Goal: Task Accomplishment & Management: Complete application form

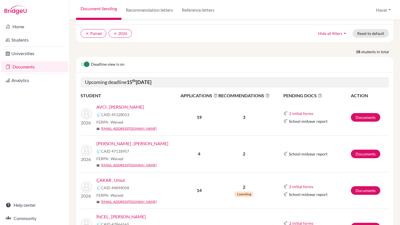
scroll to position [41, 0]
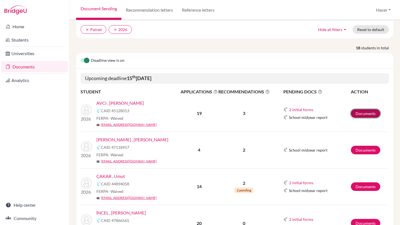
click at [356, 110] on link "Documents" at bounding box center [365, 113] width 29 height 9
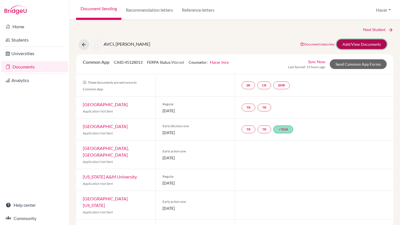
click at [348, 46] on link "Add/View Documents" at bounding box center [361, 44] width 50 height 10
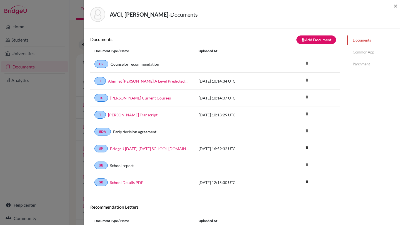
click at [364, 51] on link "Common App" at bounding box center [373, 52] width 52 height 10
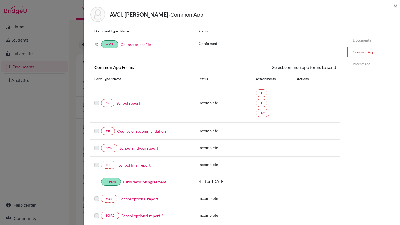
scroll to position [18, 0]
click at [126, 104] on link "School report" at bounding box center [129, 104] width 24 height 6
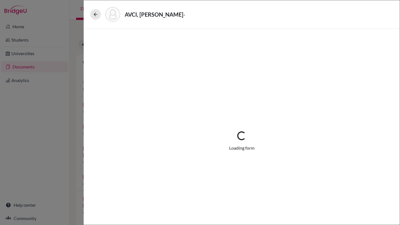
select select "3"
select select "675371"
select select "1"
select select "675372"
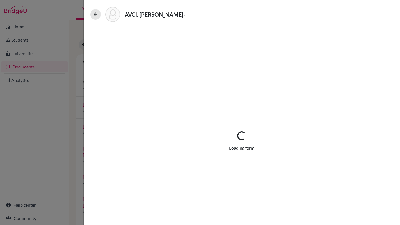
select select "675373"
select select "0"
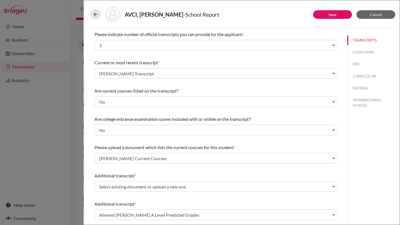
scroll to position [0, 0]
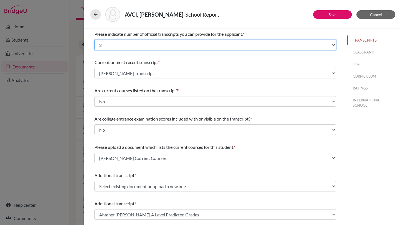
click at [334, 45] on select "Select... 1 2 3 4" at bounding box center [214, 45] width 241 height 11
select select "4"
click at [94, 40] on select "Select... 1 2 3 4" at bounding box center [214, 45] width 241 height 11
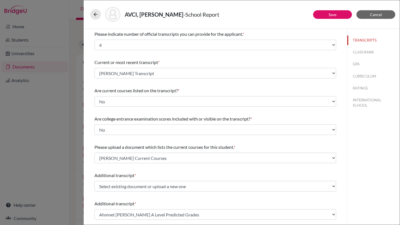
click at [270, 66] on div "Current or most recent transcript * Select existing document or upload a new on…" at bounding box center [214, 69] width 241 height 24
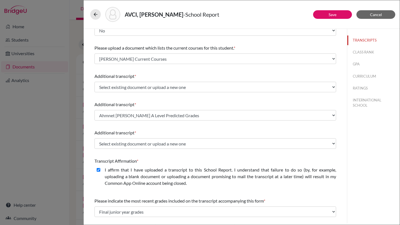
scroll to position [0, 0]
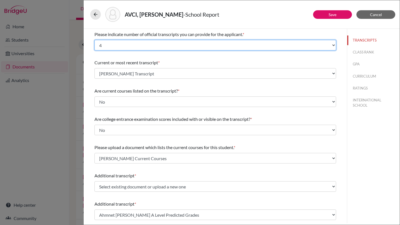
click at [333, 47] on select "Select... 1 2 3 4" at bounding box center [214, 45] width 241 height 11
click at [94, 40] on select "Select... 1 2 3 4" at bounding box center [214, 45] width 241 height 11
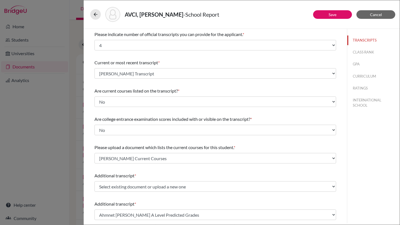
click at [377, 146] on div "TRANSCRIPTS CLASS RANK GPA CURRICULUM RATINGS INTERNATIONAL SCHOOL" at bounding box center [373, 126] width 53 height 195
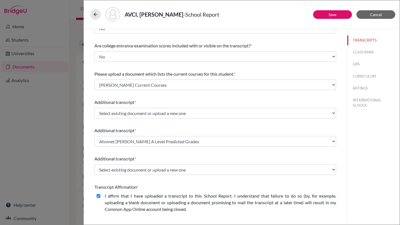
scroll to position [71, 0]
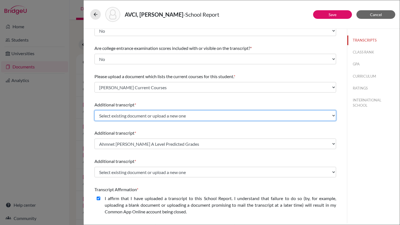
click at [333, 116] on select "Select existing document or upload a new one Ahmnet Deniz Avci A Level Predicte…" at bounding box center [214, 115] width 241 height 11
select select "Upload New File"
click at [94, 110] on select "Select existing document or upload a new one Ahmnet Deniz Avci A Level Predicte…" at bounding box center [214, 115] width 241 height 11
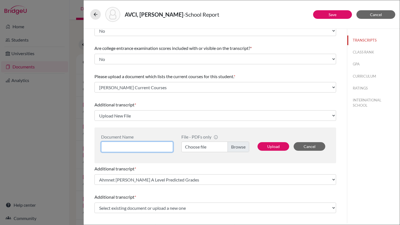
click at [127, 144] on input at bounding box center [137, 147] width 72 height 11
type input "Ahmet Deniz Avci AP Scores"
click at [240, 145] on label "Choose file" at bounding box center [215, 147] width 68 height 11
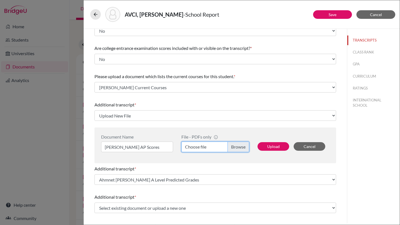
click at [240, 145] on input "Choose file" at bounding box center [215, 147] width 68 height 11
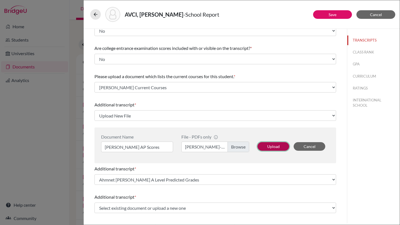
click at [275, 145] on button "Upload" at bounding box center [273, 146] width 32 height 9
select select "682416"
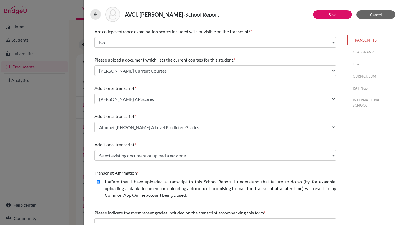
scroll to position [90, 0]
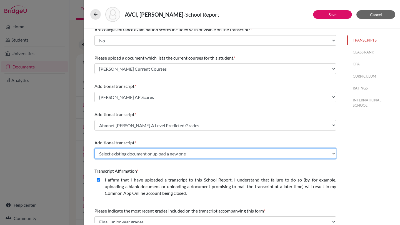
click at [181, 154] on select "Select existing document or upload a new one Ahmnet Deniz Avci A Level Predicte…" at bounding box center [214, 154] width 241 height 11
select select "Upload New File"
click at [94, 149] on select "Select existing document or upload a new one Ahmnet Deniz Avci A Level Predicte…" at bounding box center [214, 154] width 241 height 11
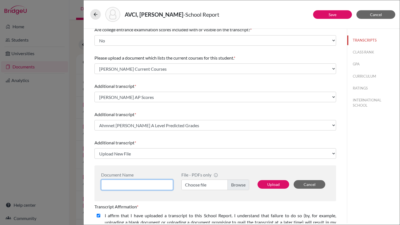
click at [127, 184] on input at bounding box center [137, 185] width 72 height 11
click at [129, 184] on input "Ahmet Deniz Avci GCSE A Level Score Report" at bounding box center [137, 185] width 72 height 11
type input "Ahmet Deniz Avci GCSE-A Level Score Report"
click at [235, 185] on label "Choose file" at bounding box center [215, 185] width 68 height 11
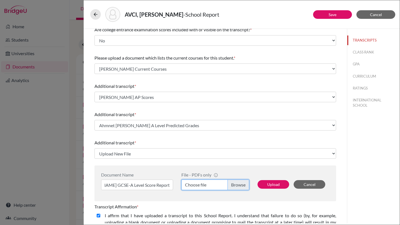
click at [235, 185] on input "Choose file" at bounding box center [215, 185] width 68 height 11
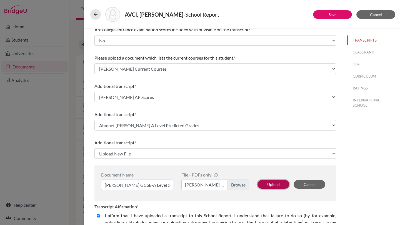
click at [269, 185] on button "Upload" at bounding box center [273, 184] width 32 height 9
select select "682417"
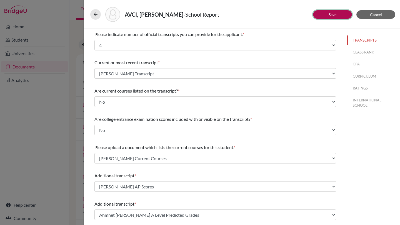
click at [333, 13] on link "Save" at bounding box center [332, 14] width 8 height 5
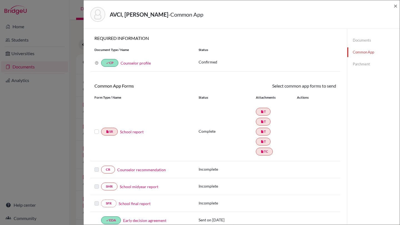
click at [138, 132] on link "School report" at bounding box center [132, 132] width 24 height 6
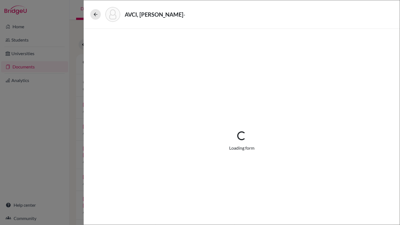
select select "4"
select select "675371"
select select "1"
select select "675372"
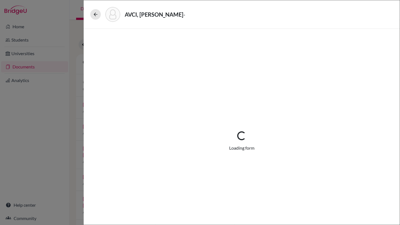
select select "682416"
select select "675373"
select select "682417"
select select "0"
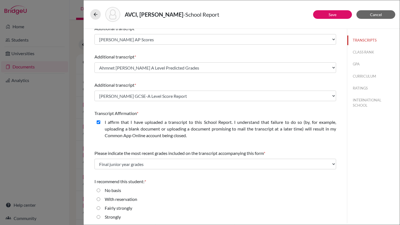
scroll to position [158, 0]
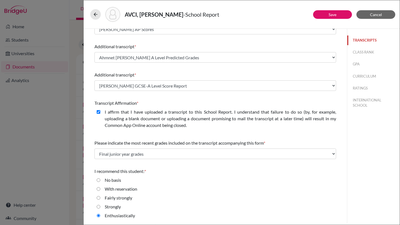
click at [358, 40] on button "TRANSCRIPTS" at bounding box center [373, 41] width 52 height 10
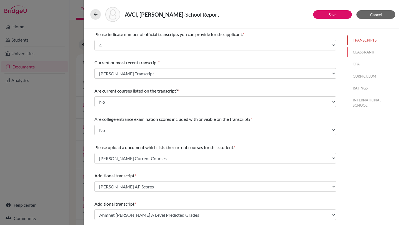
click at [361, 50] on button "CLASS RANK" at bounding box center [373, 52] width 52 height 10
select select "5"
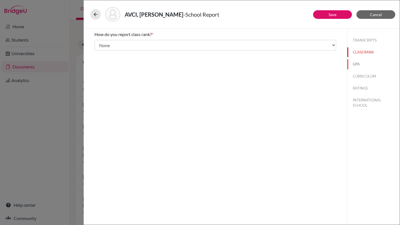
click at [356, 65] on button "GPA" at bounding box center [373, 64] width 52 height 10
type input "99.049"
type input "99.540"
select select "100"
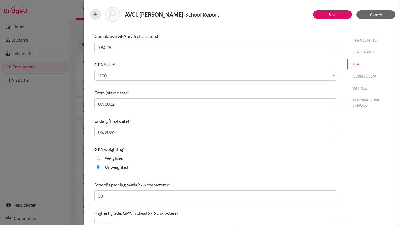
scroll to position [42, 0]
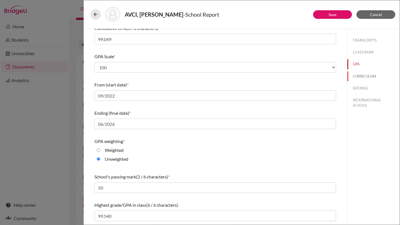
click at [363, 77] on button "CURRICULUM" at bounding box center [373, 77] width 52 height 10
select select "4"
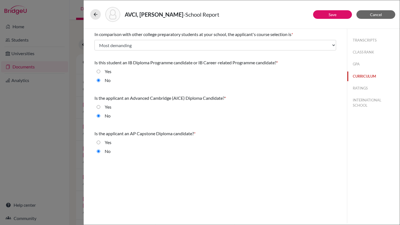
scroll to position [0, 0]
click at [362, 87] on button "RATINGS" at bounding box center [373, 89] width 52 height 10
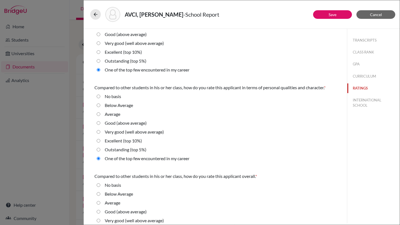
scroll to position [156, 0]
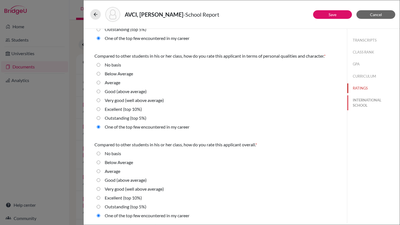
click at [361, 101] on button "INTERNATIONAL SCHOOL" at bounding box center [373, 102] width 52 height 15
radio Average "true"
select select "14"
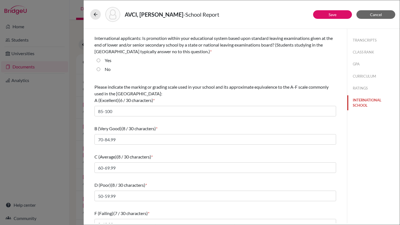
scroll to position [33, 0]
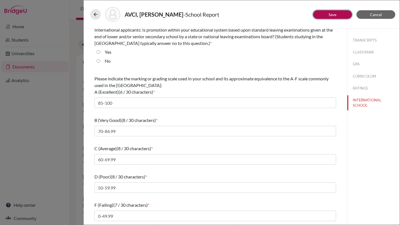
click at [331, 10] on button "Save" at bounding box center [332, 14] width 39 height 9
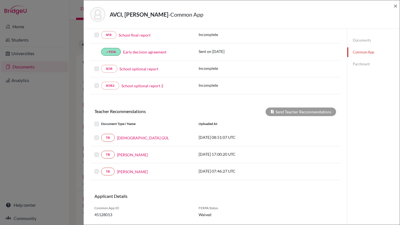
scroll to position [184, 0]
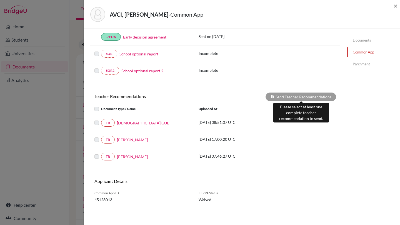
click at [285, 94] on div "Send Teacher Recommendations" at bounding box center [300, 97] width 71 height 9
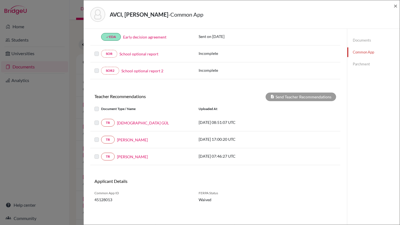
click at [101, 120] on label at bounding box center [101, 120] width 0 height 0
click at [101, 137] on label at bounding box center [101, 137] width 0 height 0
click at [101, 106] on label at bounding box center [101, 106] width 0 height 0
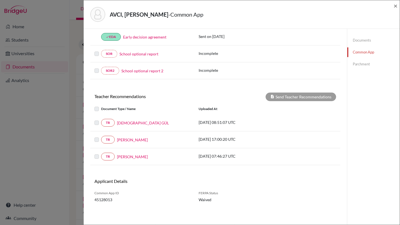
click at [101, 120] on label at bounding box center [101, 120] width 0 height 0
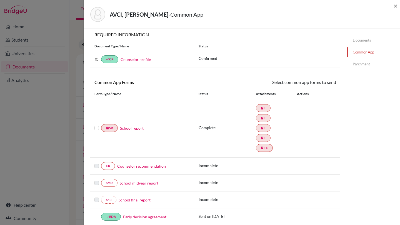
scroll to position [0, 0]
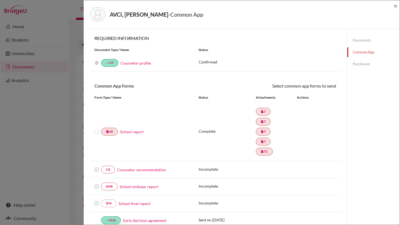
click at [96, 129] on label at bounding box center [96, 129] width 4 height 0
click at [0, 0] on input "checkbox" at bounding box center [0, 0] width 0 height 0
click at [96, 129] on label at bounding box center [96, 129] width 4 height 0
click at [0, 0] on input "checkbox" at bounding box center [0, 0] width 0 height 0
click at [361, 66] on link "Parchment" at bounding box center [373, 64] width 52 height 10
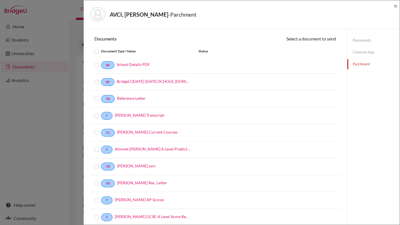
click at [366, 40] on link "Documents" at bounding box center [373, 41] width 52 height 10
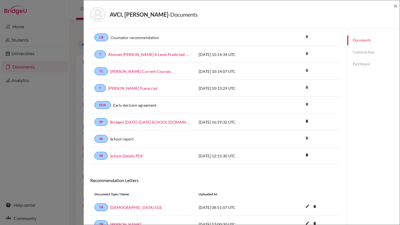
scroll to position [27, 0]
click at [151, 55] on link "Ahmnet Deniz Avci A Level Predicted Grades" at bounding box center [149, 54] width 82 height 6
click at [137, 71] on link "Ahmet Deniz Avci Current Courses" at bounding box center [140, 71] width 61 height 6
click at [150, 86] on link "Ahmet Deniz Avci Transcript" at bounding box center [132, 88] width 49 height 6
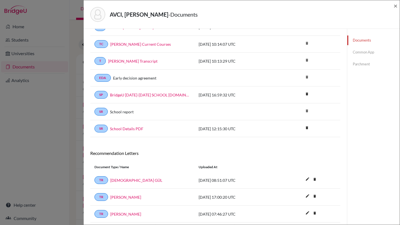
scroll to position [57, 0]
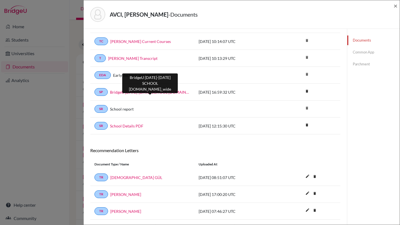
click at [152, 93] on link "BridgeU 2025-2026 SCHOOL PROFILE-online.school_wide" at bounding box center [150, 92] width 80 height 6
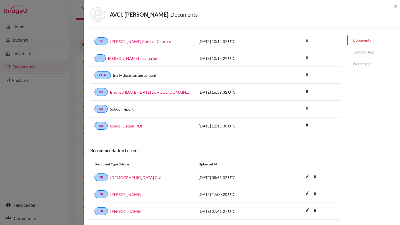
scroll to position [72, 0]
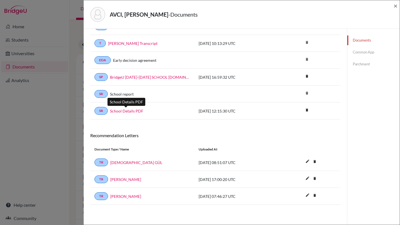
click at [127, 113] on link "School Details PDF" at bounding box center [126, 111] width 33 height 6
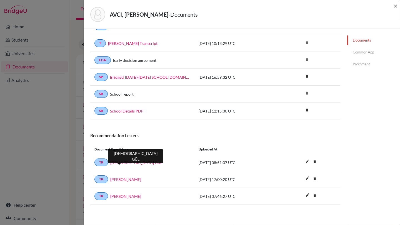
click at [119, 163] on link "Vedat GÜL" at bounding box center [136, 163] width 52 height 6
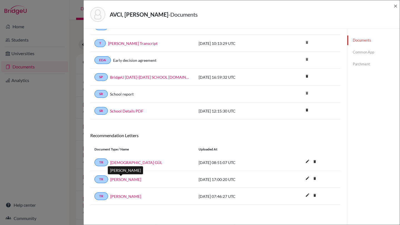
click at [117, 181] on link "Barış ŞAHİN" at bounding box center [125, 180] width 31 height 6
click at [123, 197] on link "Damla SÖNMEZ" at bounding box center [125, 197] width 31 height 6
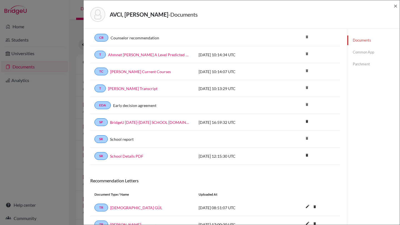
scroll to position [0, 0]
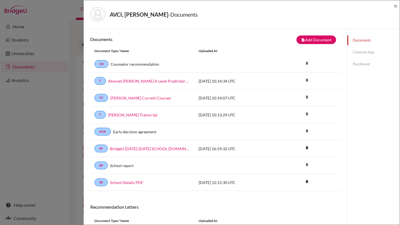
click at [368, 52] on link "Common App" at bounding box center [373, 52] width 52 height 10
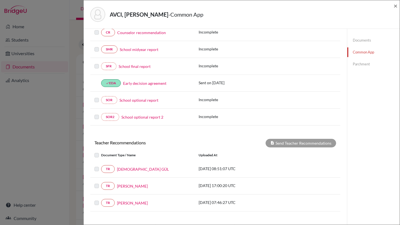
scroll to position [157, 0]
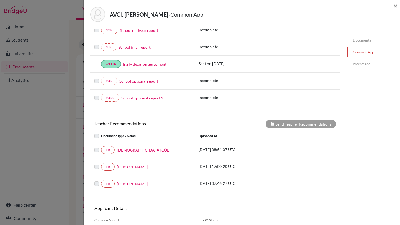
click at [101, 147] on label at bounding box center [101, 147] width 0 height 0
click at [97, 134] on div at bounding box center [97, 136] width 7 height 7
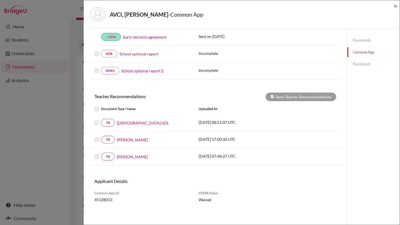
click at [101, 120] on label at bounding box center [101, 120] width 0 height 0
click at [101, 137] on label at bounding box center [101, 137] width 0 height 0
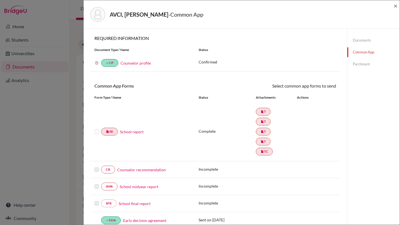
scroll to position [0, 0]
click at [96, 129] on div at bounding box center [97, 131] width 7 height 7
click at [97, 128] on label at bounding box center [96, 128] width 4 height 0
click at [0, 0] on input "checkbox" at bounding box center [0, 0] width 0 height 0
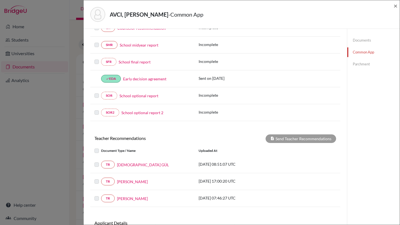
scroll to position [184, 0]
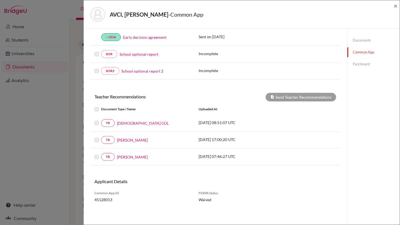
click at [101, 154] on label at bounding box center [101, 154] width 0 height 0
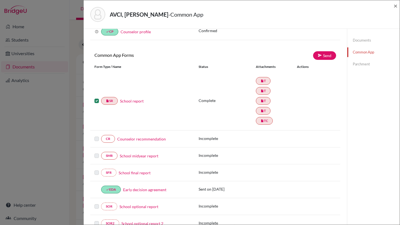
scroll to position [0, 0]
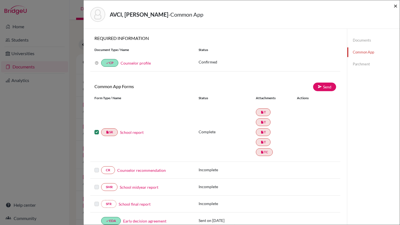
click at [395, 5] on span "×" at bounding box center [395, 6] width 4 height 8
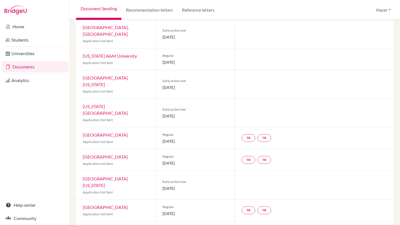
scroll to position [129, 0]
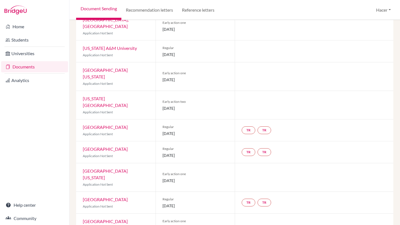
click at [116, 71] on link "University of Texas at Austin" at bounding box center [105, 73] width 45 height 12
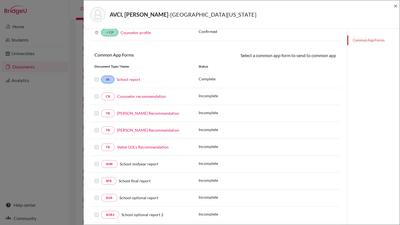
scroll to position [65, 0]
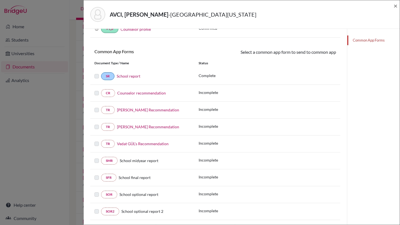
click at [155, 143] on link "Vedat GÜL’s Recommendation" at bounding box center [143, 144] width 52 height 5
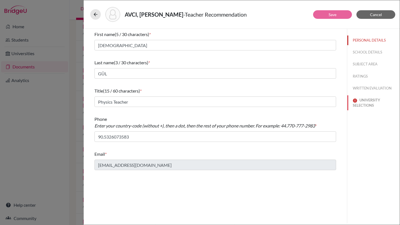
click at [368, 104] on button "UNIVERSITY SELECTIONS" at bounding box center [373, 102] width 52 height 15
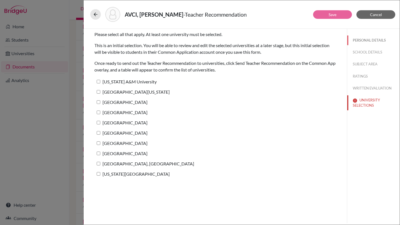
click at [364, 39] on button "PERSONAL DETAILS" at bounding box center [373, 41] width 52 height 10
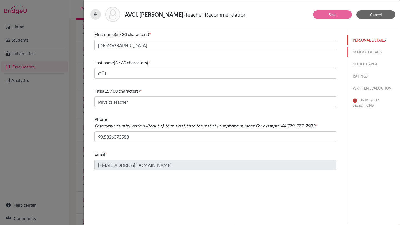
click at [363, 51] on button "SCHOOL DETAILS" at bounding box center [373, 52] width 52 height 10
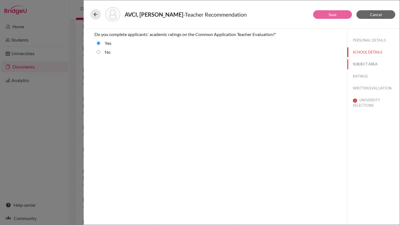
click at [364, 64] on button "SUBJECT AREA" at bounding box center [373, 64] width 52 height 10
select select "2"
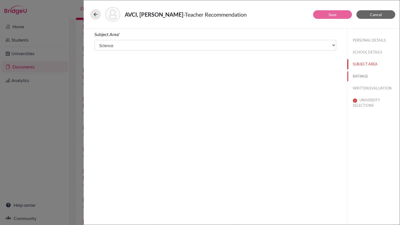
click at [361, 74] on button "RATINGS" at bounding box center [373, 77] width 52 height 10
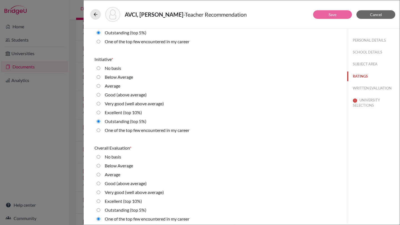
scroll to position [1222, 0]
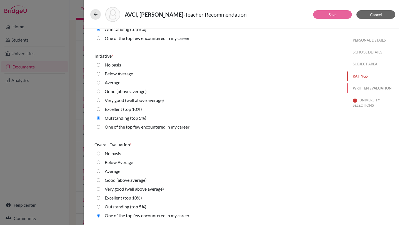
click at [367, 86] on button "WRITTEN EVALUATION" at bounding box center [373, 89] width 52 height 10
radio basis "true"
radio Average "true"
radio input "true"
radio average\) "true"
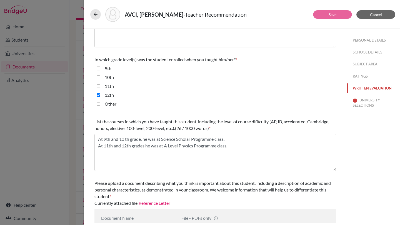
scroll to position [126, 0]
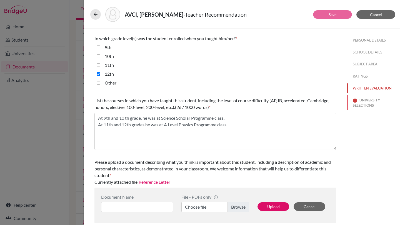
click at [359, 102] on button "UNIVERSITY SELECTIONS" at bounding box center [373, 102] width 52 height 15
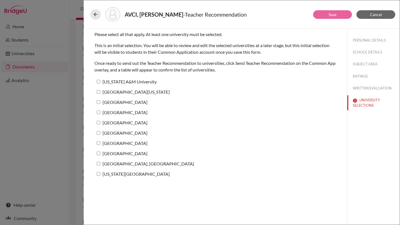
click at [100, 82] on input "Texas A&M University" at bounding box center [99, 82] width 4 height 4
click at [99, 82] on input "Texas A&M University" at bounding box center [99, 82] width 4 height 4
checkbox input "false"
click at [96, 13] on icon at bounding box center [96, 15] width 6 height 6
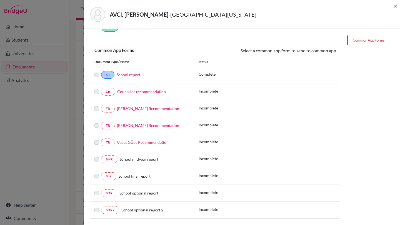
scroll to position [72, 0]
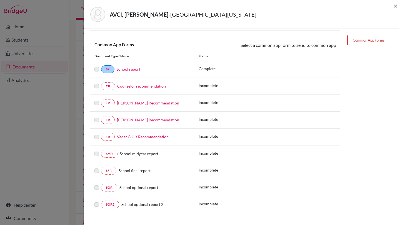
click at [136, 137] on link "Vedat GÜL’s Recommendation" at bounding box center [143, 137] width 52 height 5
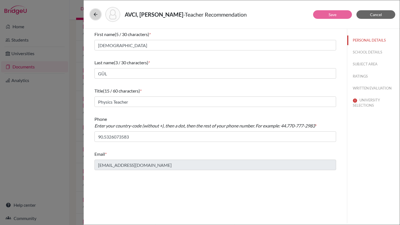
click at [95, 15] on icon at bounding box center [96, 15] width 6 height 6
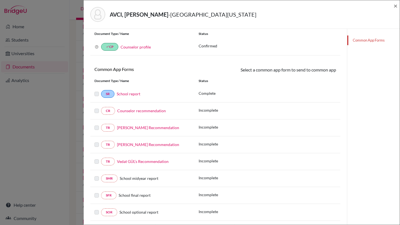
scroll to position [51, 0]
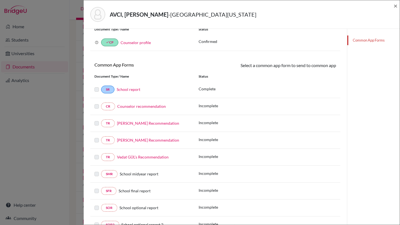
click at [148, 123] on link "Barış ŞAHİN’s Recommendation" at bounding box center [148, 123] width 62 height 5
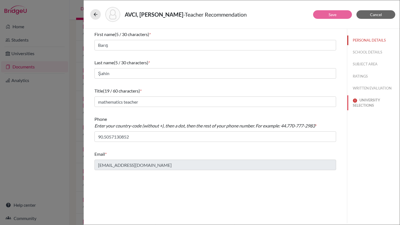
click at [365, 105] on button "UNIVERSITY SELECTIONS" at bounding box center [373, 102] width 52 height 15
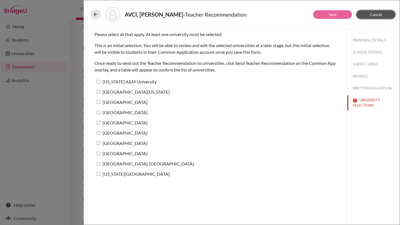
click at [370, 13] on span "Cancel" at bounding box center [376, 14] width 12 height 5
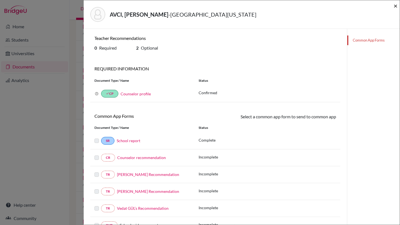
click at [396, 5] on span "×" at bounding box center [395, 6] width 4 height 8
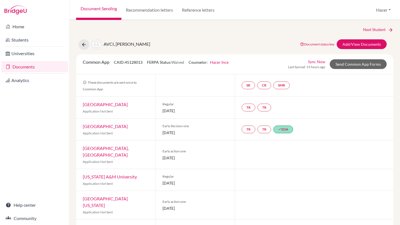
click at [17, 66] on link "Documents" at bounding box center [34, 66] width 67 height 11
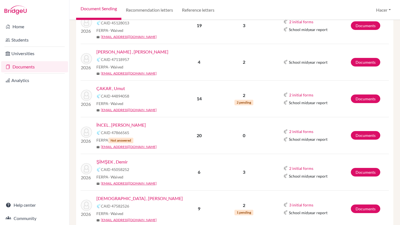
scroll to position [129, 0]
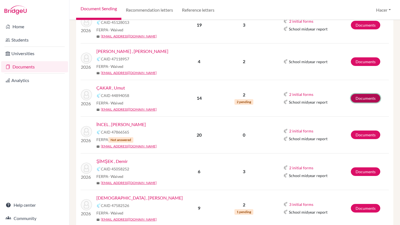
click at [364, 95] on link "Documents" at bounding box center [365, 98] width 29 height 9
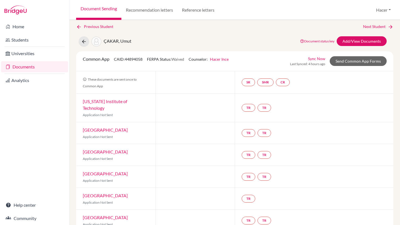
scroll to position [6, 0]
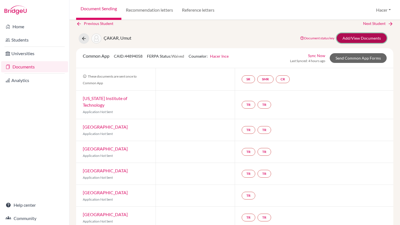
click at [376, 34] on link "Add/View Documents" at bounding box center [361, 38] width 50 height 10
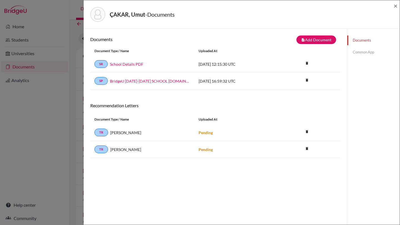
click at [362, 50] on link "Common App" at bounding box center [373, 52] width 52 height 10
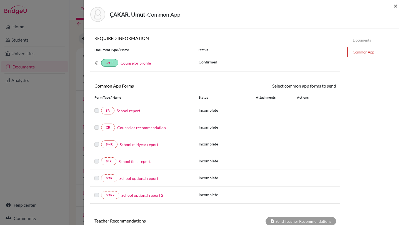
click at [395, 7] on span "×" at bounding box center [395, 6] width 4 height 8
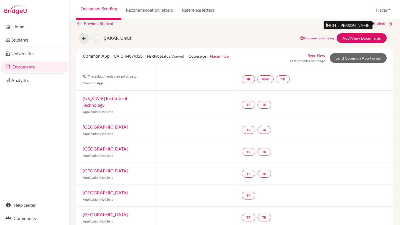
click at [373, 24] on link "Next Student" at bounding box center [378, 24] width 30 height 6
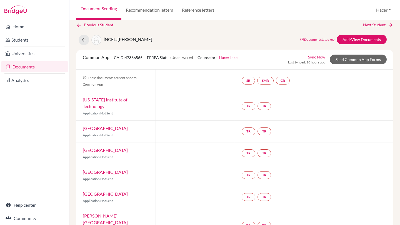
scroll to position [5, 0]
click at [366, 37] on link "Add/View Documents" at bounding box center [361, 39] width 50 height 10
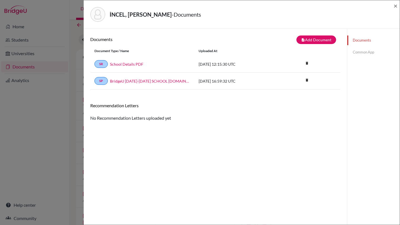
click at [367, 52] on link "Common App" at bounding box center [373, 52] width 52 height 10
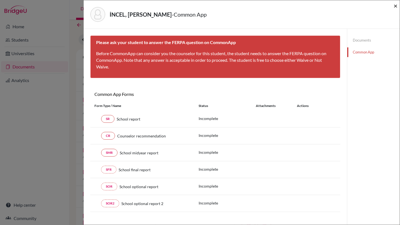
click at [396, 5] on span "×" at bounding box center [395, 6] width 4 height 8
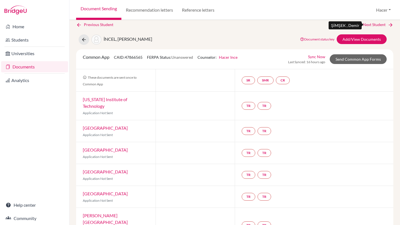
click at [381, 25] on link "Next Student" at bounding box center [378, 25] width 30 height 6
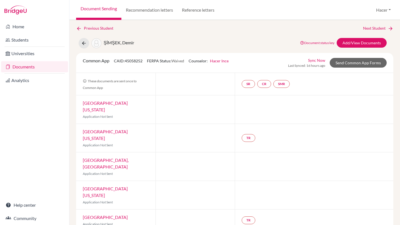
scroll to position [1, 0]
click at [365, 42] on link "Add/View Documents" at bounding box center [361, 44] width 50 height 10
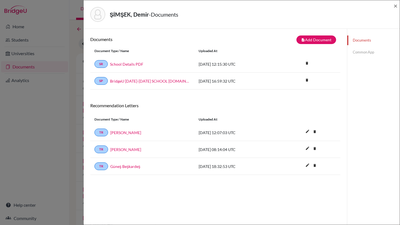
click at [364, 52] on link "Common App" at bounding box center [373, 52] width 52 height 10
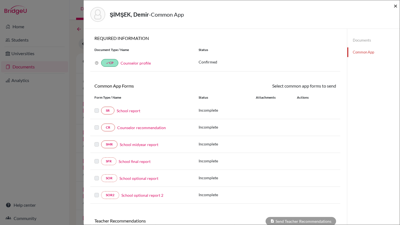
click at [395, 7] on span "×" at bounding box center [395, 6] width 4 height 8
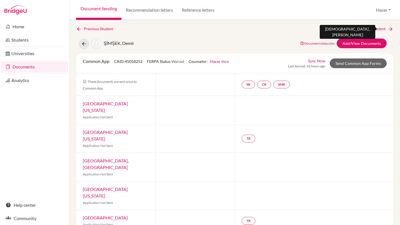
click at [383, 30] on link "Next Student" at bounding box center [378, 29] width 30 height 6
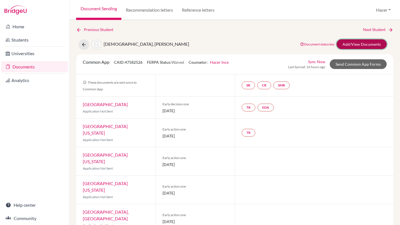
click at [374, 42] on link "Add/View Documents" at bounding box center [361, 44] width 50 height 10
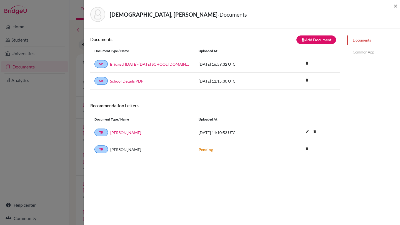
click at [367, 52] on link "Common App" at bounding box center [373, 52] width 52 height 10
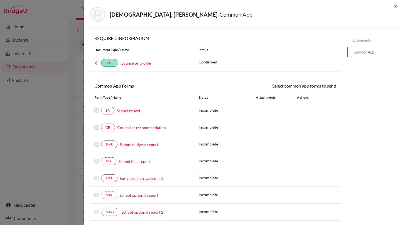
click at [395, 6] on span "×" at bounding box center [395, 6] width 4 height 8
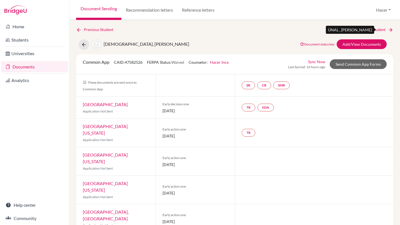
click at [381, 30] on link "Next Student" at bounding box center [378, 30] width 30 height 6
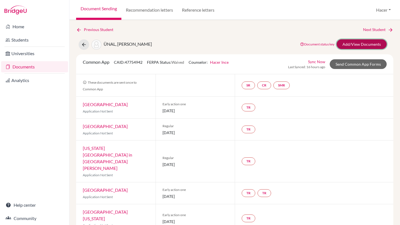
click at [360, 44] on link "Add/View Documents" at bounding box center [361, 44] width 50 height 10
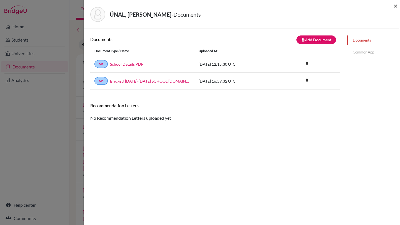
click at [395, 7] on span "×" at bounding box center [395, 6] width 4 height 8
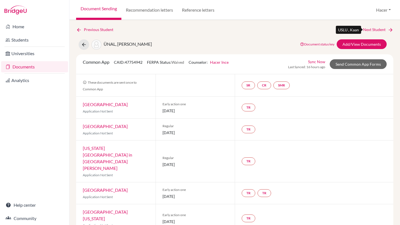
click at [381, 29] on link "Next Student" at bounding box center [378, 30] width 30 height 6
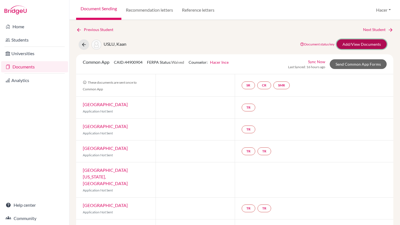
click at [360, 44] on link "Add/View Documents" at bounding box center [361, 44] width 50 height 10
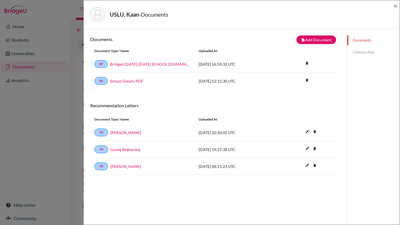
click at [357, 51] on link "Common App" at bounding box center [373, 52] width 52 height 10
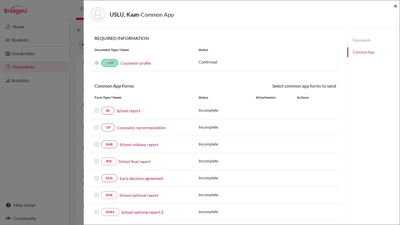
click at [395, 6] on span "×" at bounding box center [395, 6] width 4 height 8
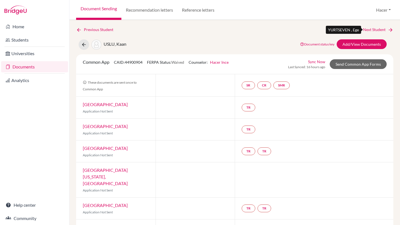
click at [374, 28] on link "Next Student" at bounding box center [378, 30] width 30 height 6
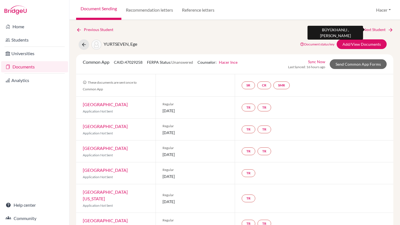
click at [383, 28] on link "Next Student" at bounding box center [378, 30] width 30 height 6
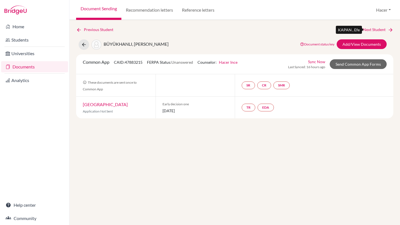
click at [378, 29] on link "Next Student" at bounding box center [378, 30] width 30 height 6
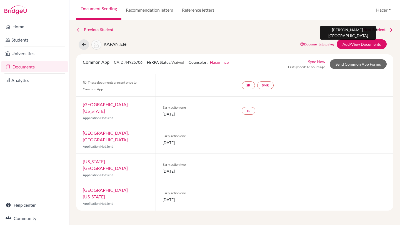
click at [378, 29] on link "Next Student" at bounding box center [378, 30] width 30 height 6
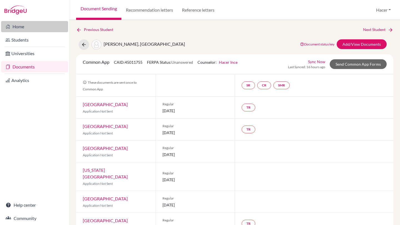
click at [16, 28] on link "Home" at bounding box center [34, 26] width 67 height 11
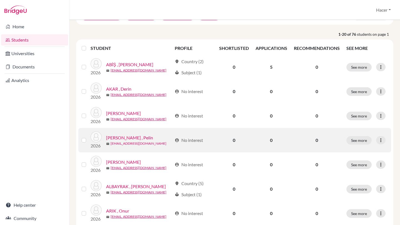
scroll to position [55, 0]
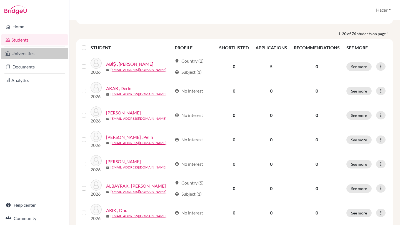
click at [22, 52] on link "Universities" at bounding box center [34, 53] width 67 height 11
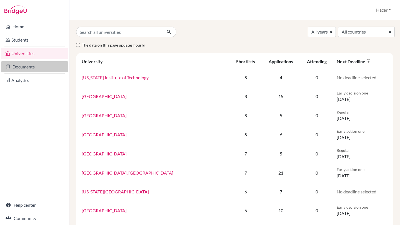
click at [14, 68] on link "Documents" at bounding box center [34, 66] width 67 height 11
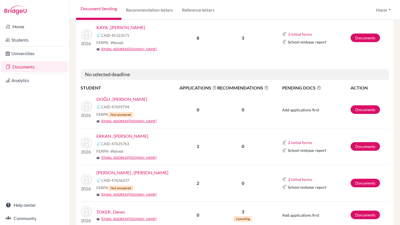
scroll to position [724, 0]
